Goal: Navigation & Orientation: Find specific page/section

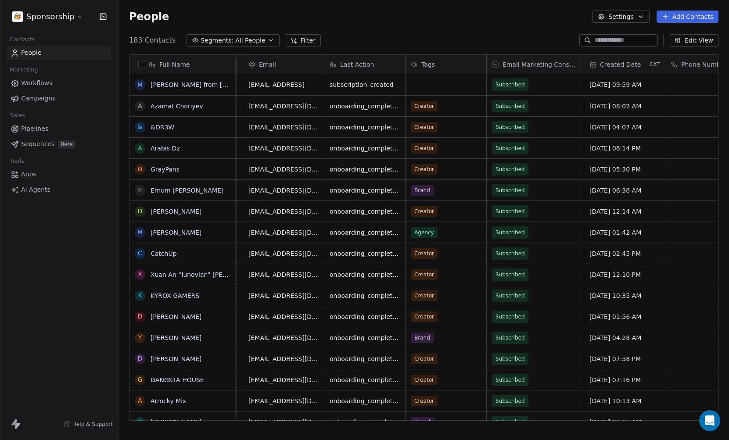
scroll to position [0, 75]
drag, startPoint x: 225, startPoint y: 86, endPoint x: 194, endPoint y: 86, distance: 31.2
click at [206, 91] on div "M [PERSON_NAME] from [URL]" at bounding box center [193, 84] width 129 height 21
drag, startPoint x: 208, startPoint y: 89, endPoint x: 165, endPoint y: 82, distance: 43.0
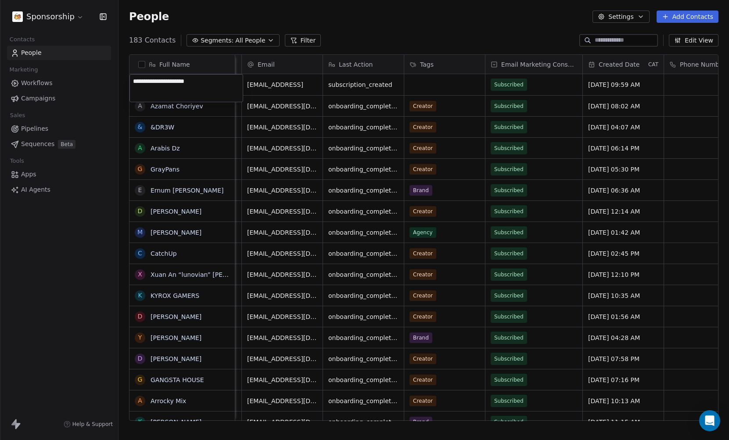
click at [165, 82] on textarea "**********" at bounding box center [186, 88] width 113 height 27
click at [370, 182] on html "Sponsorship Contacts People Marketing Workflows Campaigns Sales Pipelines Seque…" at bounding box center [364, 220] width 729 height 440
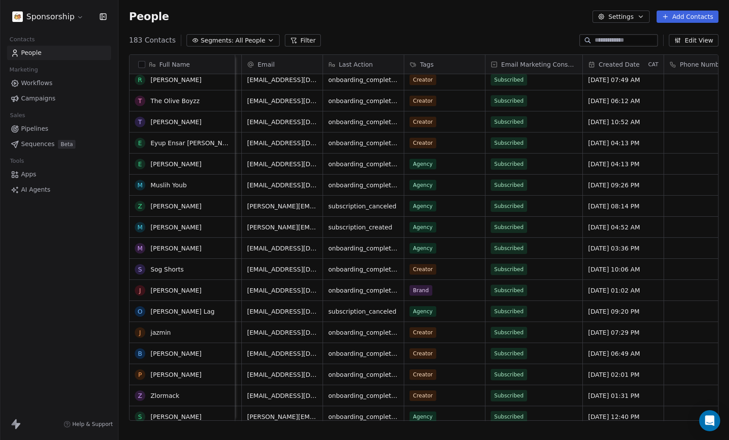
scroll to position [0, 0]
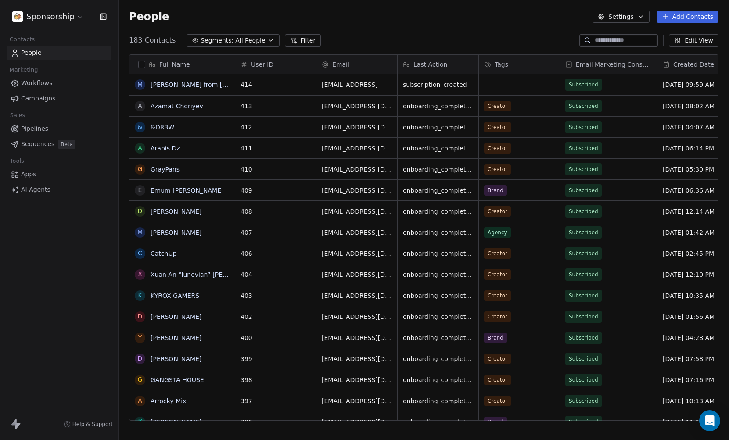
click at [26, 97] on span "Campaigns" at bounding box center [38, 98] width 34 height 9
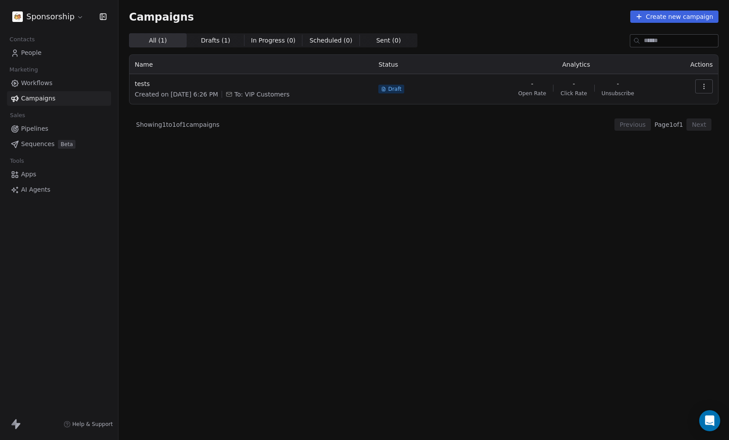
click at [47, 86] on span "Workflows" at bounding box center [37, 83] width 32 height 9
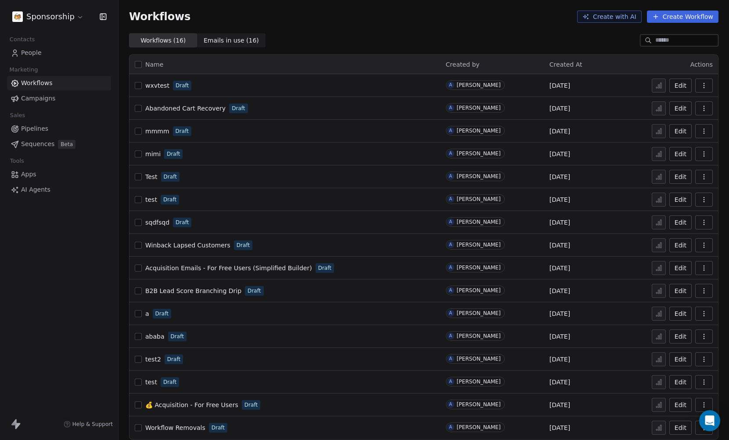
click at [67, 53] on link "People" at bounding box center [59, 53] width 104 height 14
